Goal: Task Accomplishment & Management: Use online tool/utility

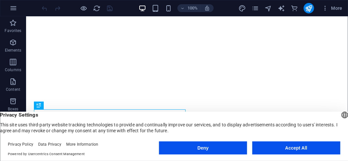
click at [282, 141] on footer "Privacy Policy Data Privacy More Information Powered by Usercentrics Consent Ma…" at bounding box center [174, 148] width 348 height 23
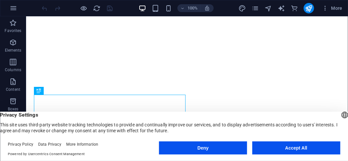
click at [286, 149] on button "Accept All" at bounding box center [296, 147] width 88 height 13
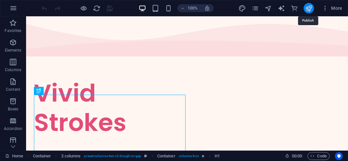
click at [309, 11] on icon "publish" at bounding box center [309, 9] width 8 height 8
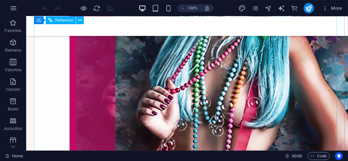
scroll to position [283, 0]
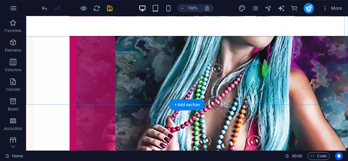
scroll to position [346, 0]
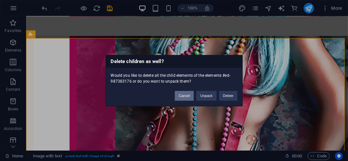
click at [183, 95] on button "Cancel" at bounding box center [184, 96] width 19 height 10
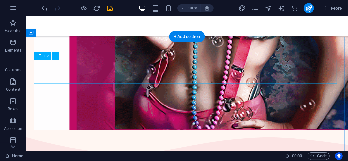
scroll to position [411, 0]
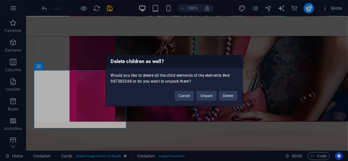
click at [170, 91] on div "Cancel Unpack Delete" at bounding box center [206, 92] width 72 height 17
click at [185, 96] on button "Cancel" at bounding box center [184, 96] width 19 height 10
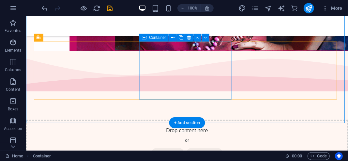
scroll to position [498, 0]
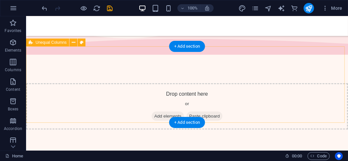
scroll to position [520, 0]
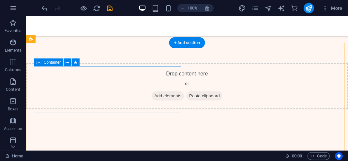
scroll to position [629, 0]
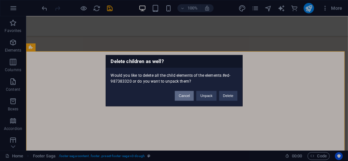
click at [183, 97] on button "Cancel" at bounding box center [184, 96] width 19 height 10
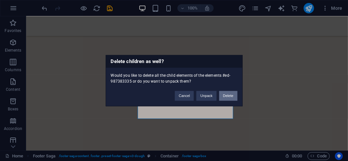
click at [233, 98] on button "Delete" at bounding box center [228, 96] width 18 height 10
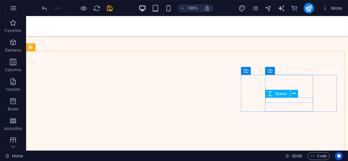
click at [277, 97] on div "Spacer" at bounding box center [277, 94] width 25 height 8
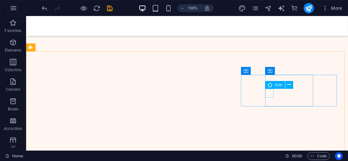
click at [272, 88] on icon at bounding box center [270, 85] width 5 height 8
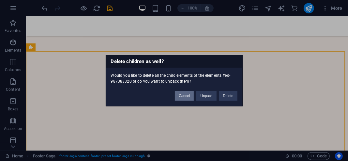
click at [184, 96] on button "Cancel" at bounding box center [184, 96] width 19 height 10
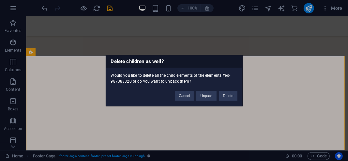
click at [165, 118] on div "Delete children as well? Would you like to delete all the child elements of the…" at bounding box center [174, 80] width 348 height 161
drag, startPoint x: 179, startPoint y: 94, endPoint x: 104, endPoint y: 99, distance: 75.2
click at [179, 94] on button "Cancel" at bounding box center [184, 96] width 19 height 10
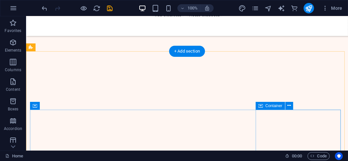
scroll to position [629, 0]
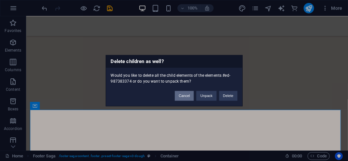
drag, startPoint x: 184, startPoint y: 98, endPoint x: 231, endPoint y: 108, distance: 48.7
click at [184, 98] on button "Cancel" at bounding box center [184, 96] width 19 height 10
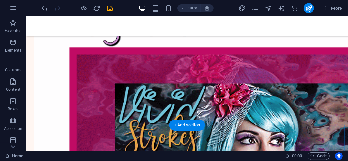
scroll to position [130, 0]
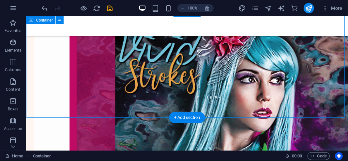
scroll to position [196, 0]
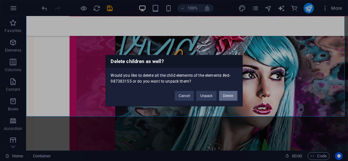
click at [230, 100] on button "Delete" at bounding box center [228, 96] width 18 height 10
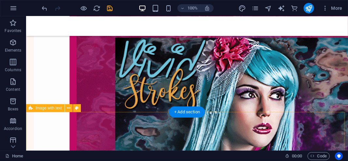
scroll to position [176, 0]
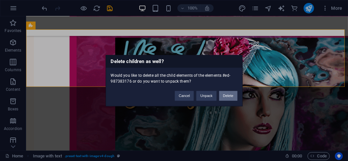
click at [231, 99] on button "Delete" at bounding box center [228, 96] width 18 height 10
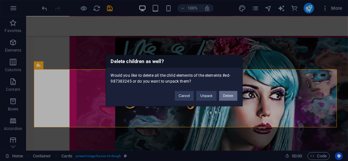
click at [225, 96] on button "Delete" at bounding box center [228, 96] width 18 height 10
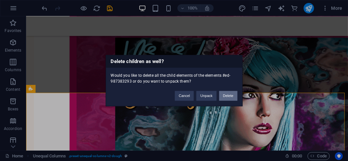
click at [226, 93] on button "Delete" at bounding box center [228, 96] width 18 height 10
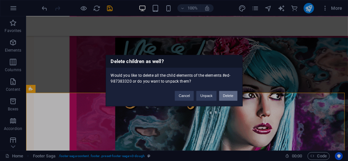
click at [226, 94] on button "Delete" at bounding box center [228, 96] width 18 height 10
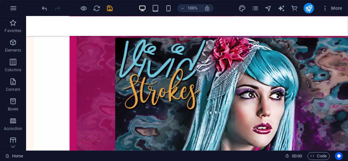
click at [227, 95] on html "Skip to main content Menu Vivid Strokes" at bounding box center [187, 130] width 322 height 580
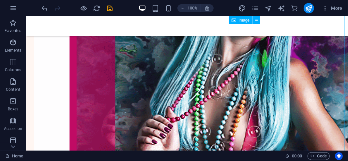
scroll to position [382, 0]
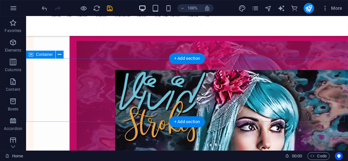
scroll to position [142, 0]
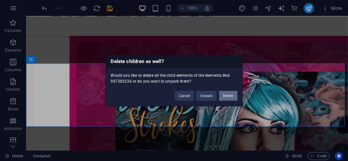
click at [232, 96] on button "Delete" at bounding box center [228, 96] width 18 height 10
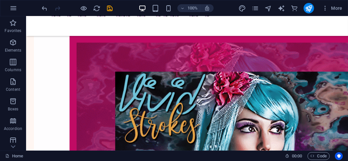
click at [231, 103] on html "Skip to main content Menu Vivid Strokes" at bounding box center [187, 132] width 322 height 517
click at [225, 78] on html "Skip to main content Menu Vivid Strokes" at bounding box center [187, 132] width 322 height 517
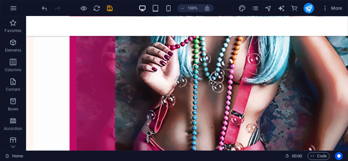
scroll to position [360, 0]
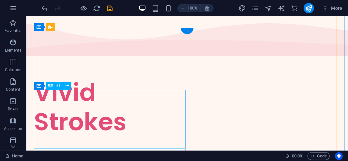
scroll to position [0, 0]
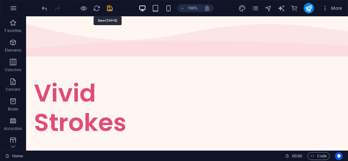
click at [113, 8] on icon "save" at bounding box center [110, 9] width 8 height 8
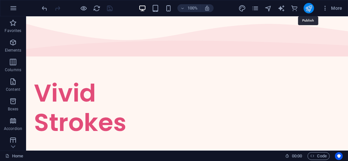
click at [307, 8] on icon "publish" at bounding box center [309, 9] width 8 height 8
